Goal: Information Seeking & Learning: Learn about a topic

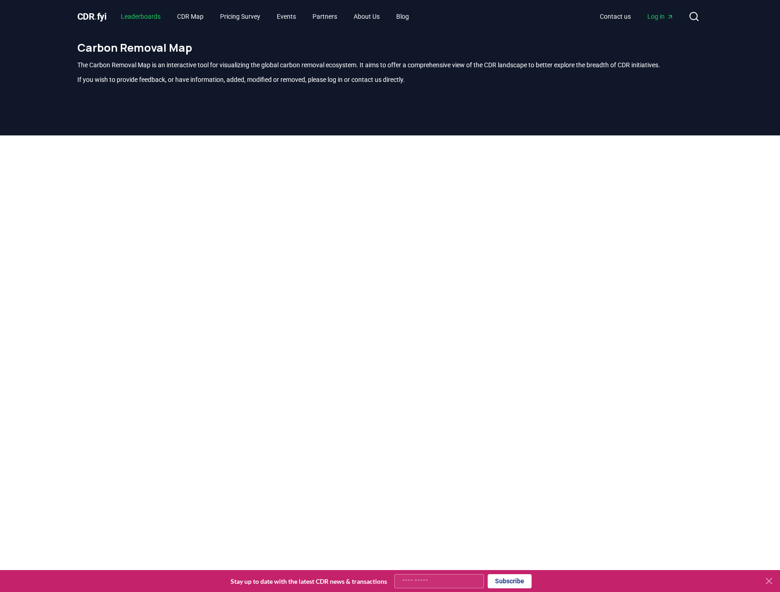
click at [159, 14] on link "Leaderboards" at bounding box center [141, 16] width 54 height 16
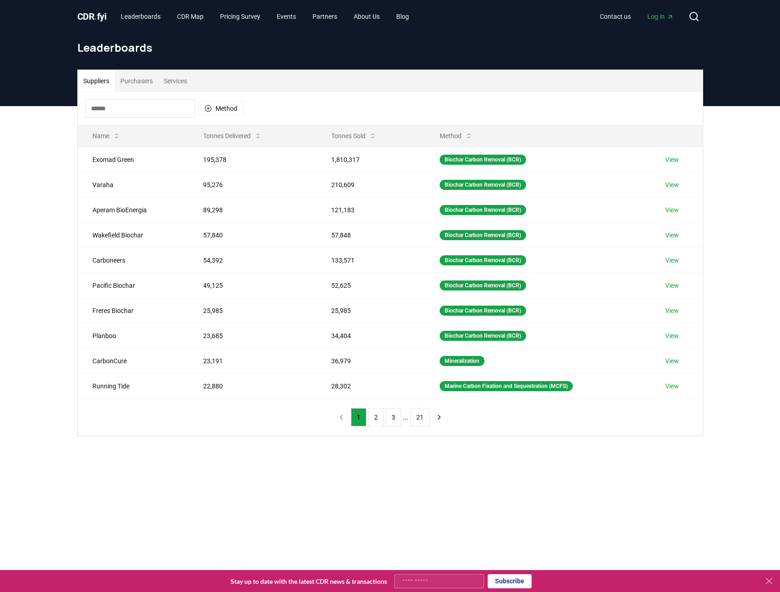
click at [148, 76] on button "Purchasers" at bounding box center [136, 81] width 43 height 22
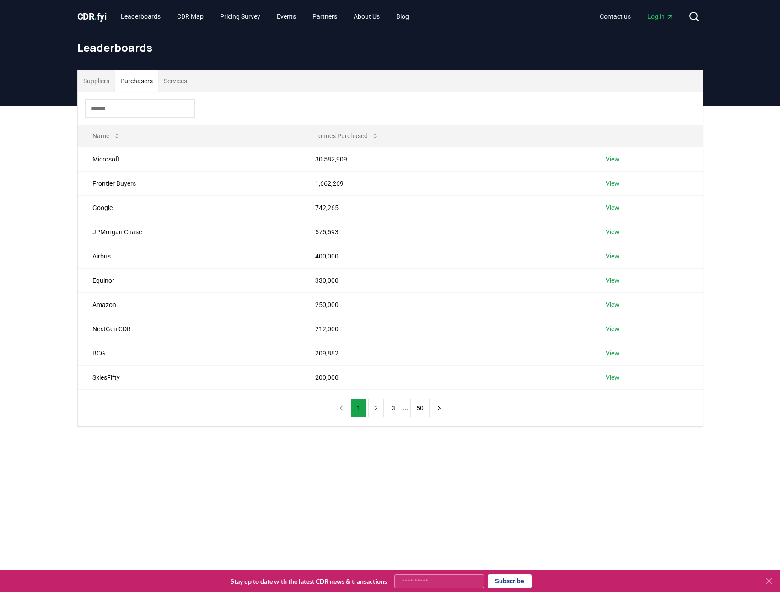
click at [193, 77] on button "Services" at bounding box center [175, 81] width 34 height 22
click at [89, 13] on span "CDR . fyi" at bounding box center [91, 16] width 29 height 11
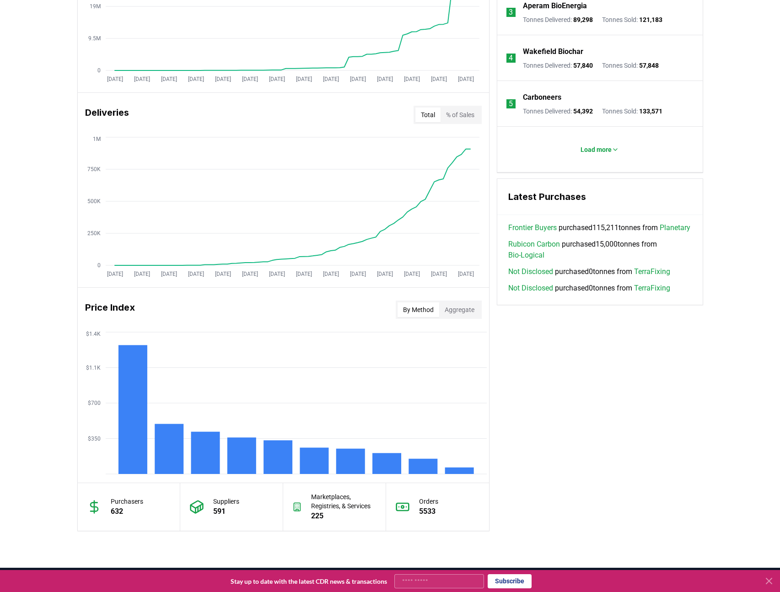
scroll to position [404, 0]
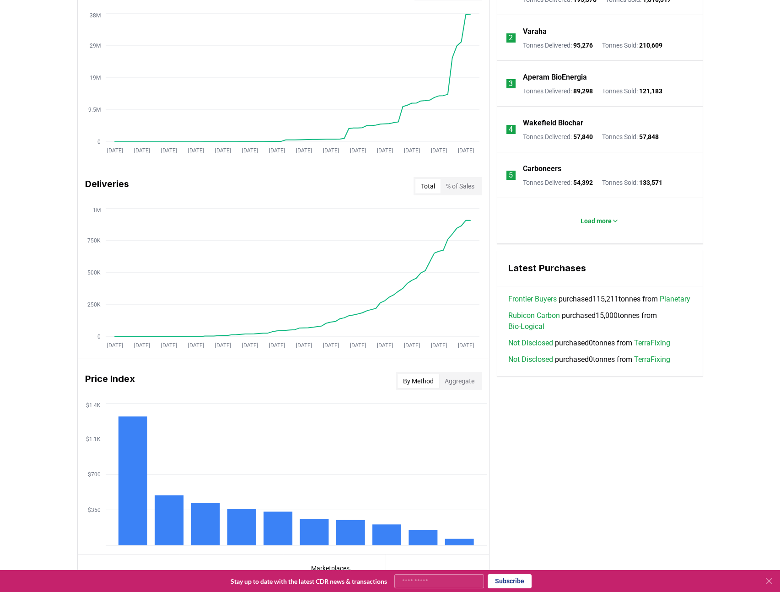
click at [459, 380] on button "Aggregate" at bounding box center [459, 381] width 41 height 15
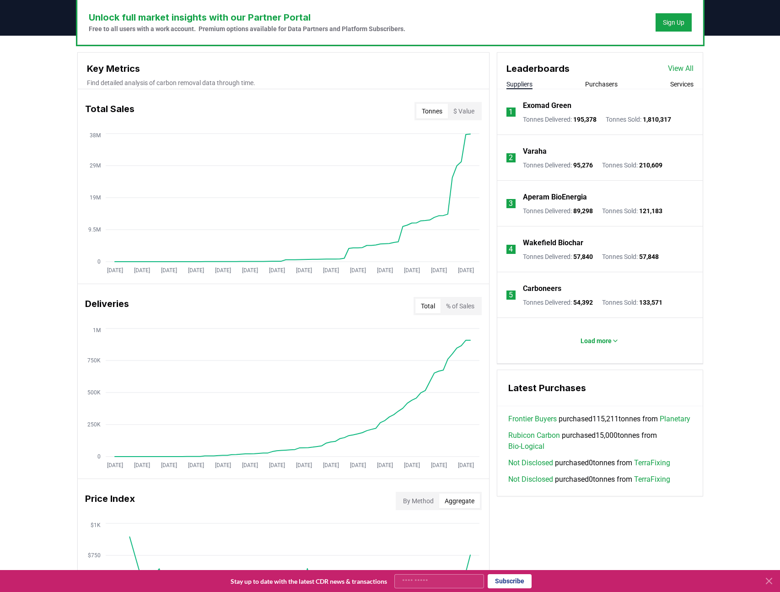
scroll to position [288, 0]
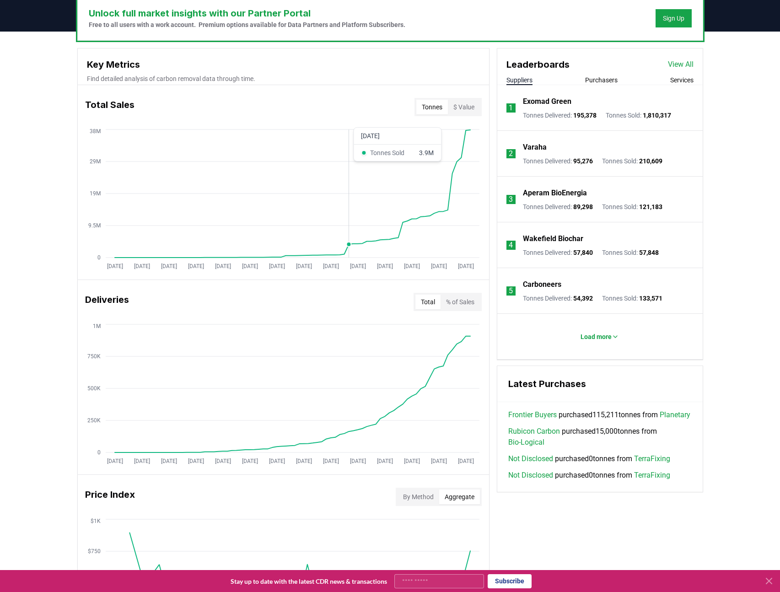
click at [348, 241] on icon "[DATE] [DATE] [DATE] [DATE] [DATE] [DATE] [DATE] [DATE] [DATE] [DATE] [DATE] [D…" at bounding box center [280, 200] width 404 height 146
click at [440, 219] on icon "[DATE] [DATE] [DATE] [DATE] [DATE] [DATE] [DATE] [DATE] [DATE] [DATE] [DATE] [D…" at bounding box center [280, 200] width 404 height 146
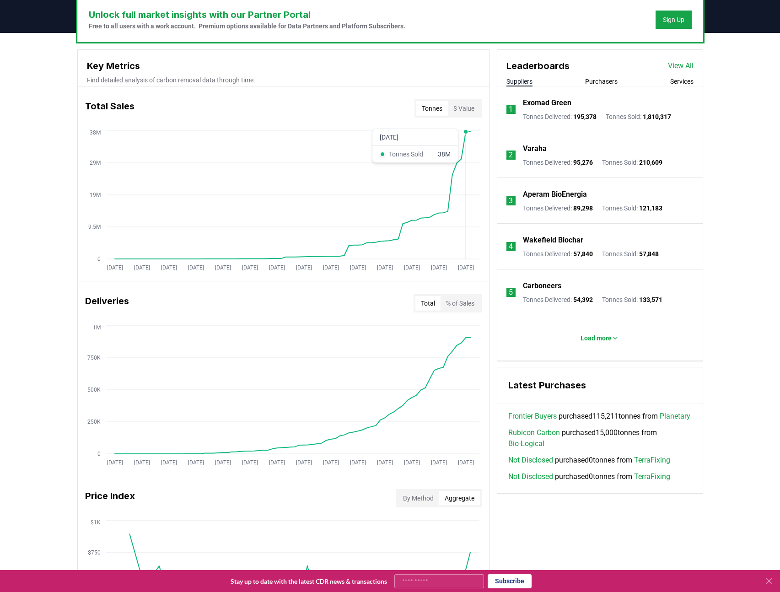
scroll to position [286, 0]
